Goal: Task Accomplishment & Management: Use online tool/utility

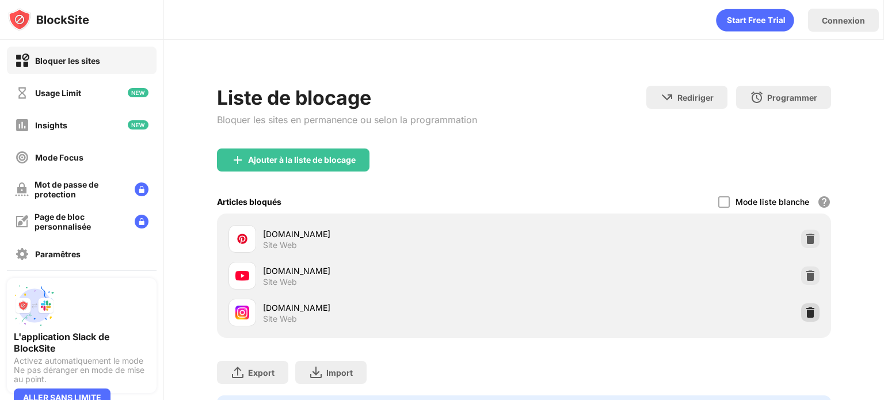
click at [804, 313] on img at bounding box center [810, 313] width 12 height 12
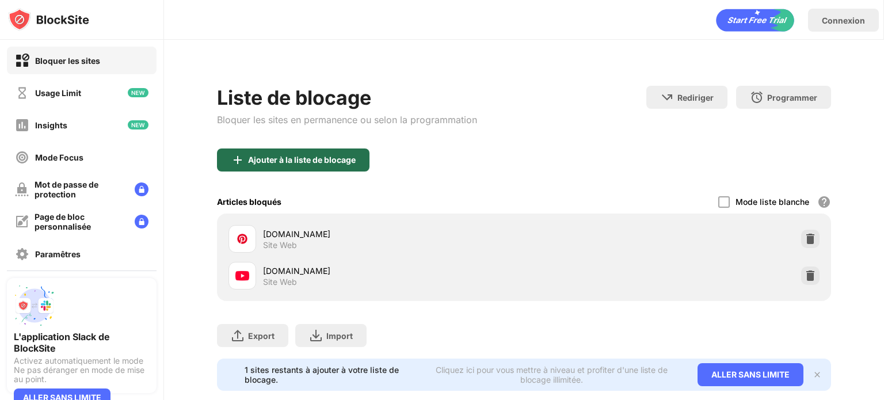
click at [247, 166] on div "Ajouter à la liste de blocage" at bounding box center [293, 159] width 152 height 23
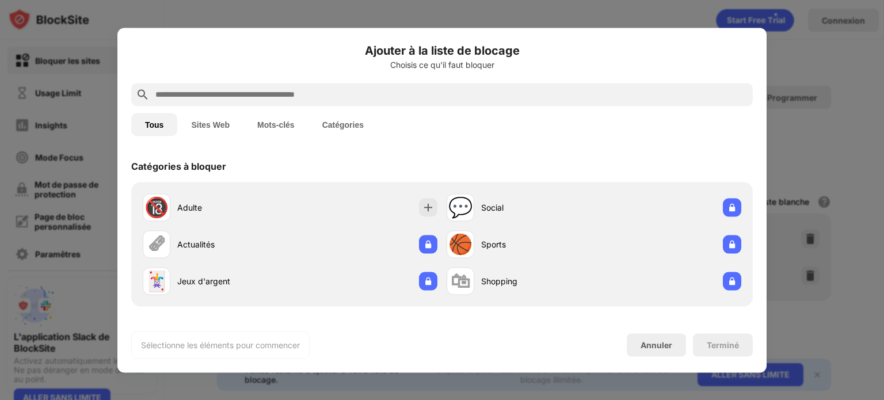
click at [323, 101] on div at bounding box center [441, 94] width 621 height 23
click at [323, 101] on input "text" at bounding box center [451, 94] width 594 height 14
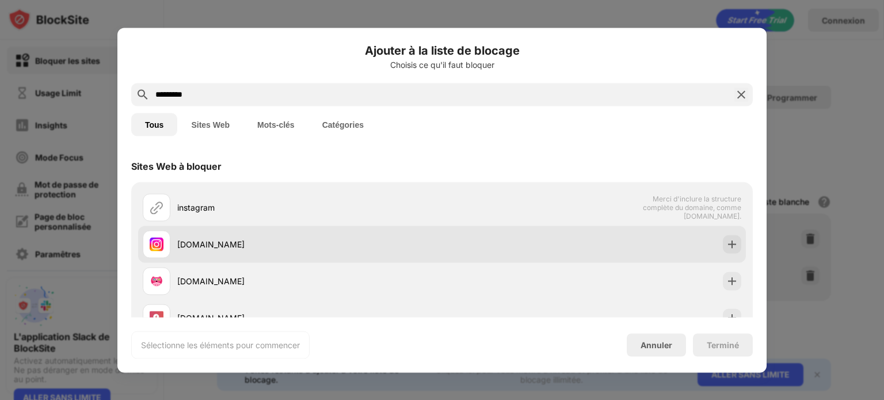
type input "*********"
click at [725, 253] on div at bounding box center [732, 244] width 18 height 18
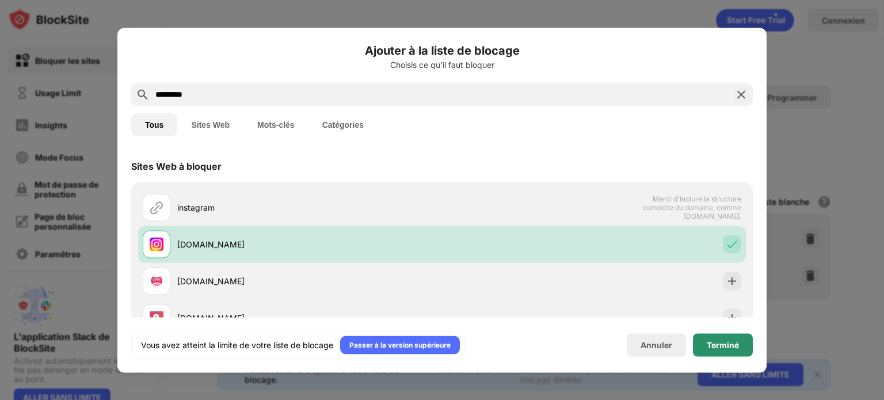
click at [716, 341] on div "Terminé" at bounding box center [722, 344] width 32 height 9
